Goal: Navigation & Orientation: Go to known website

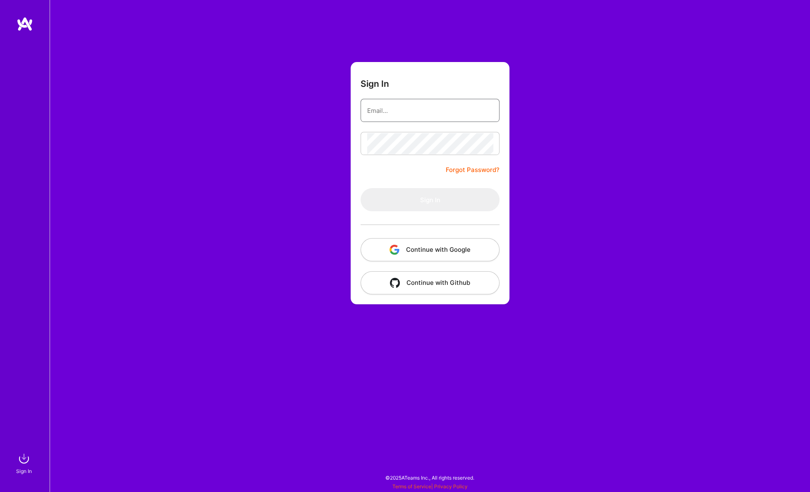
click at [411, 115] on input "email" at bounding box center [430, 110] width 126 height 21
click at [393, 91] on form "Sign In Forgot Password? Sign In Continue with Google Continue with Github" at bounding box center [430, 183] width 159 height 242
click at [387, 108] on input "email" at bounding box center [430, 110] width 126 height 21
click at [402, 252] on button "Continue with Google" at bounding box center [430, 249] width 139 height 23
